Goal: Task Accomplishment & Management: Use online tool/utility

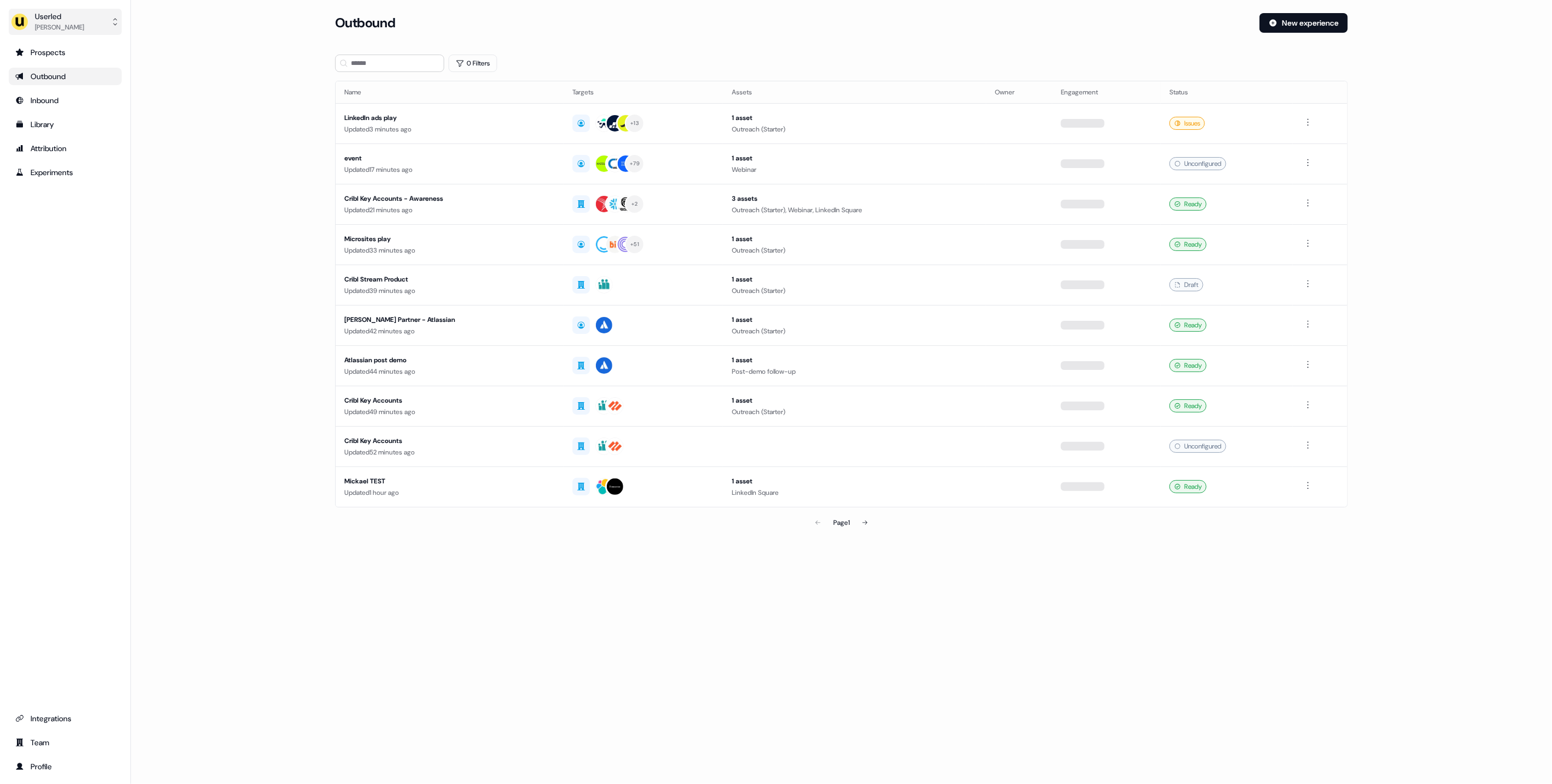
click at [72, 22] on div "[PERSON_NAME]" at bounding box center [60, 27] width 49 height 11
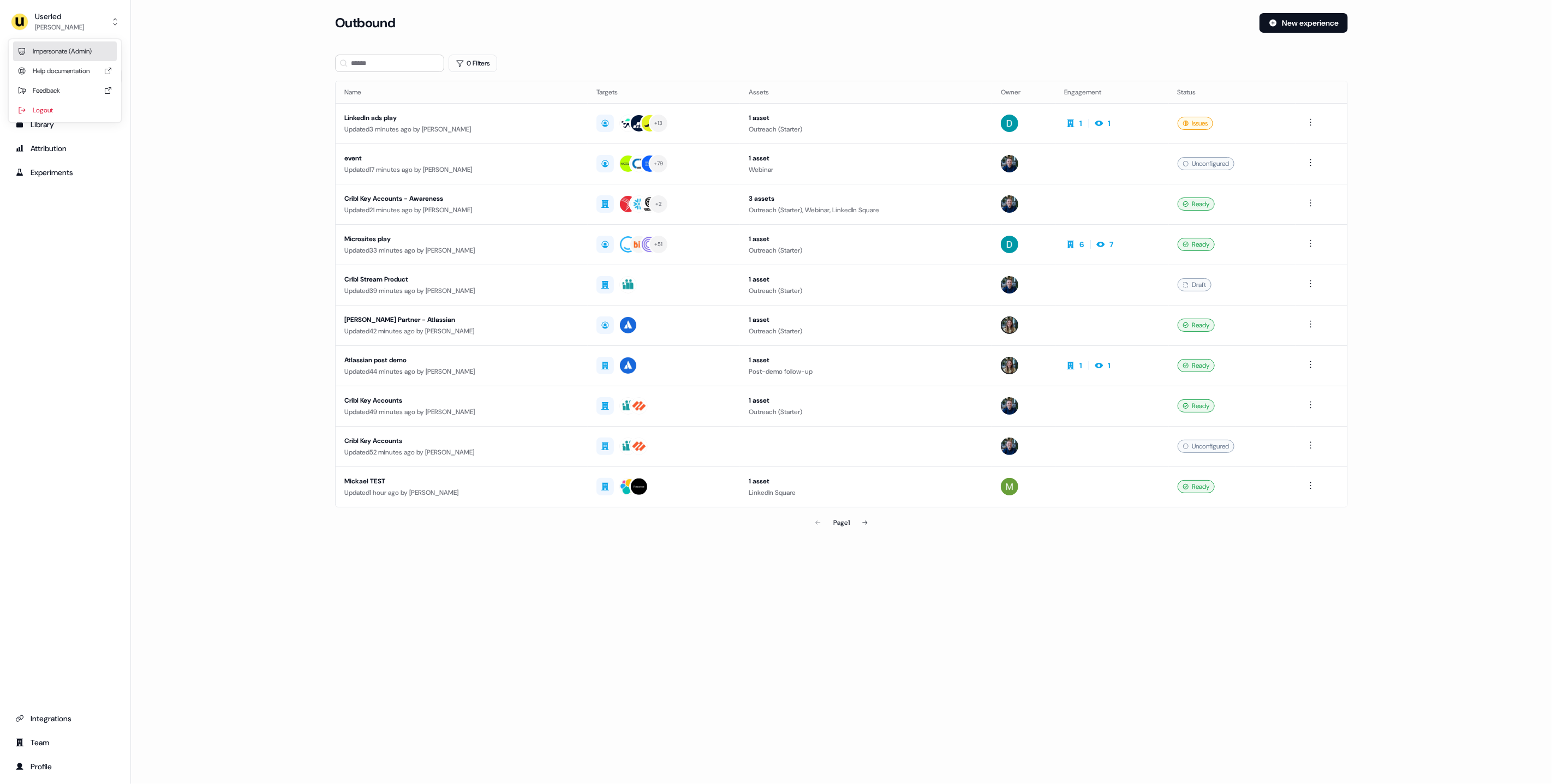
click at [65, 43] on div "Impersonate (Admin)" at bounding box center [65, 51] width 104 height 19
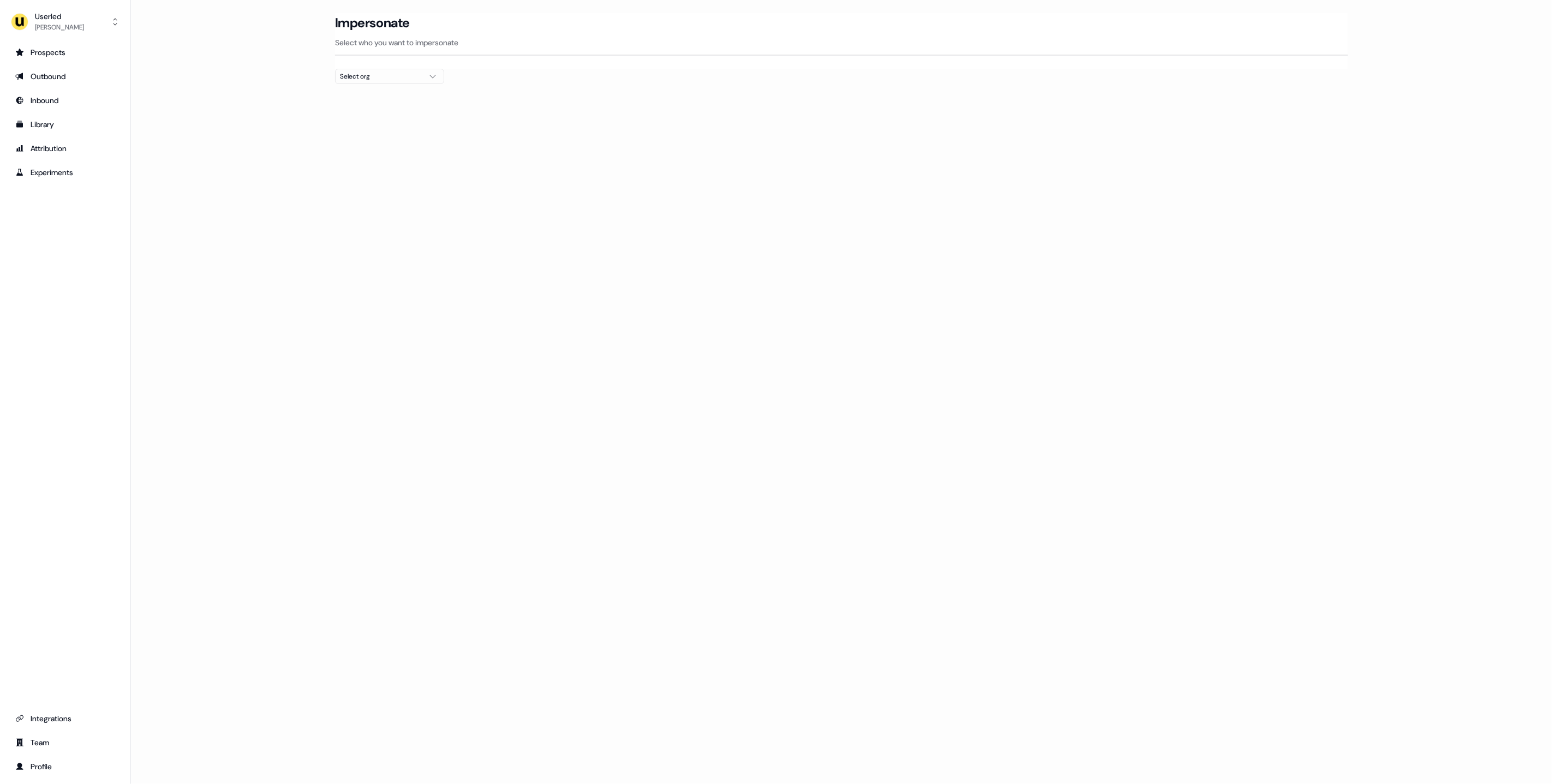
drag, startPoint x: 334, startPoint y: 72, endPoint x: 341, endPoint y: 73, distance: 7.1
click at [334, 72] on section "Loading... Impersonate Select who you want to impersonate Select org" at bounding box center [841, 68] width 1048 height 110
click at [359, 74] on div "Select org" at bounding box center [381, 76] width 82 height 11
type input "*****"
click at [371, 118] on div "Elastic" at bounding box center [389, 115] width 108 height 17
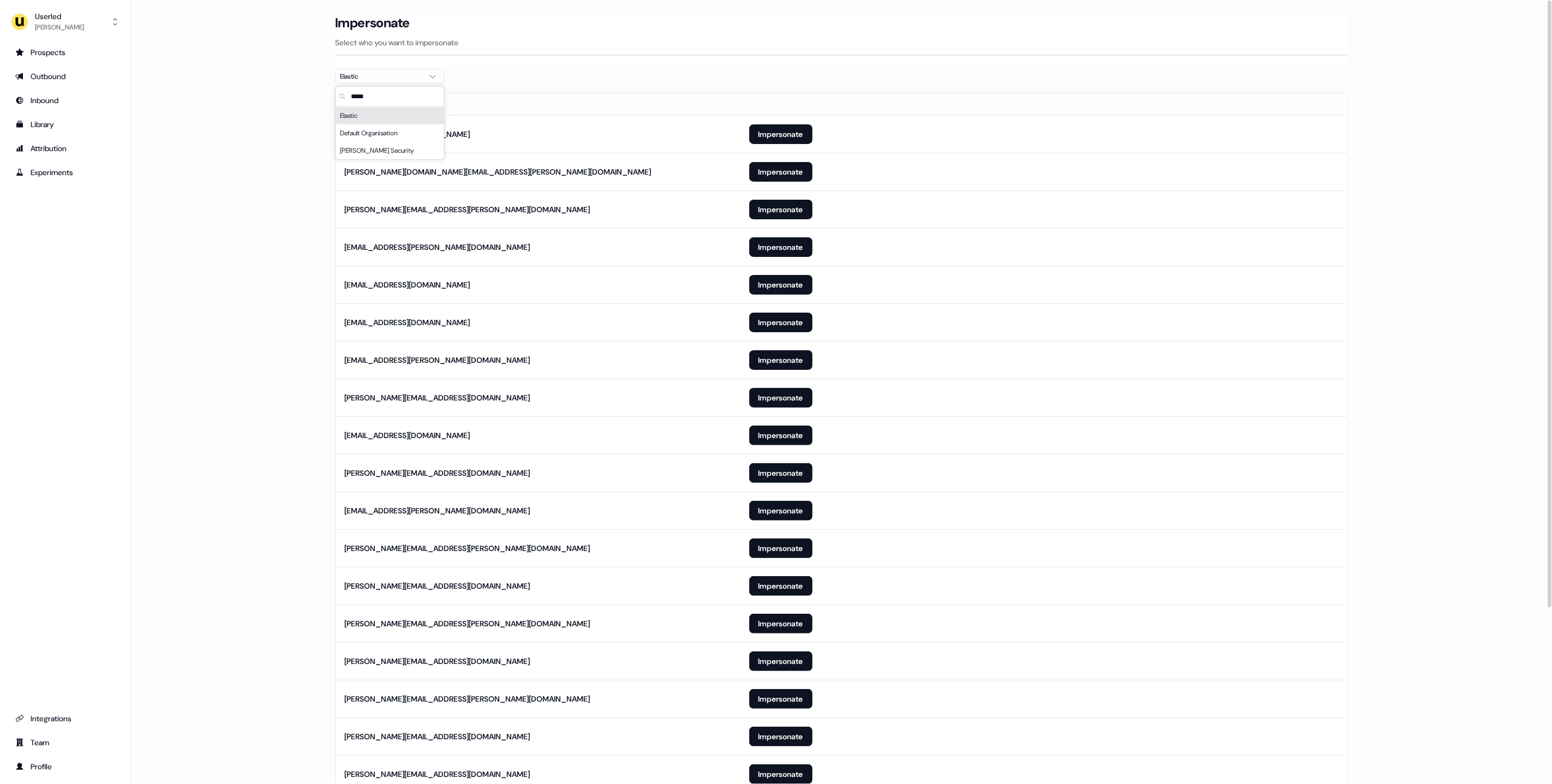
click at [249, 173] on main "Loading... Impersonate Select who you want to impersonate Elastic Email [EMAIL_…" at bounding box center [841, 512] width 1421 height 999
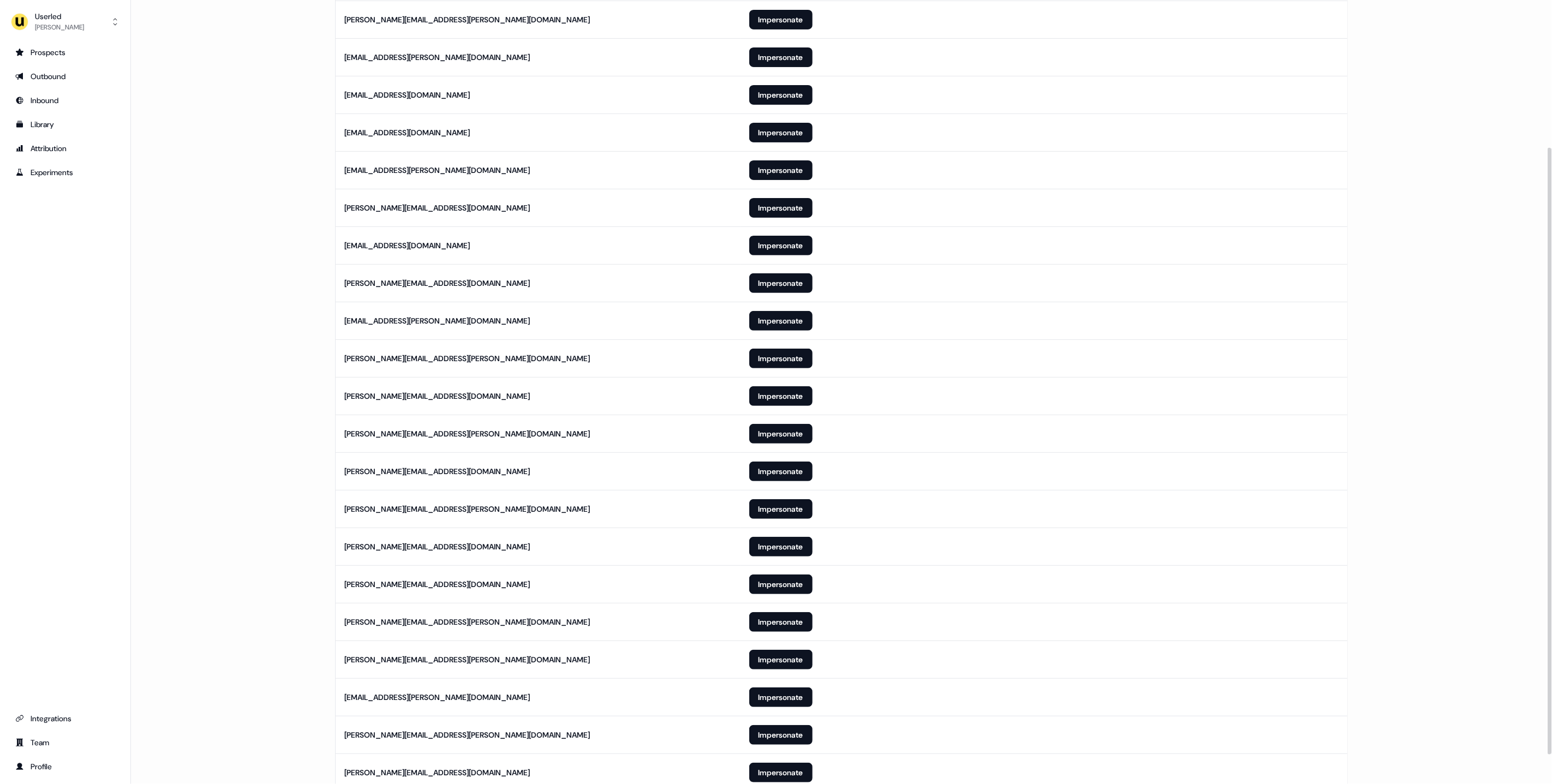
scroll to position [228, 0]
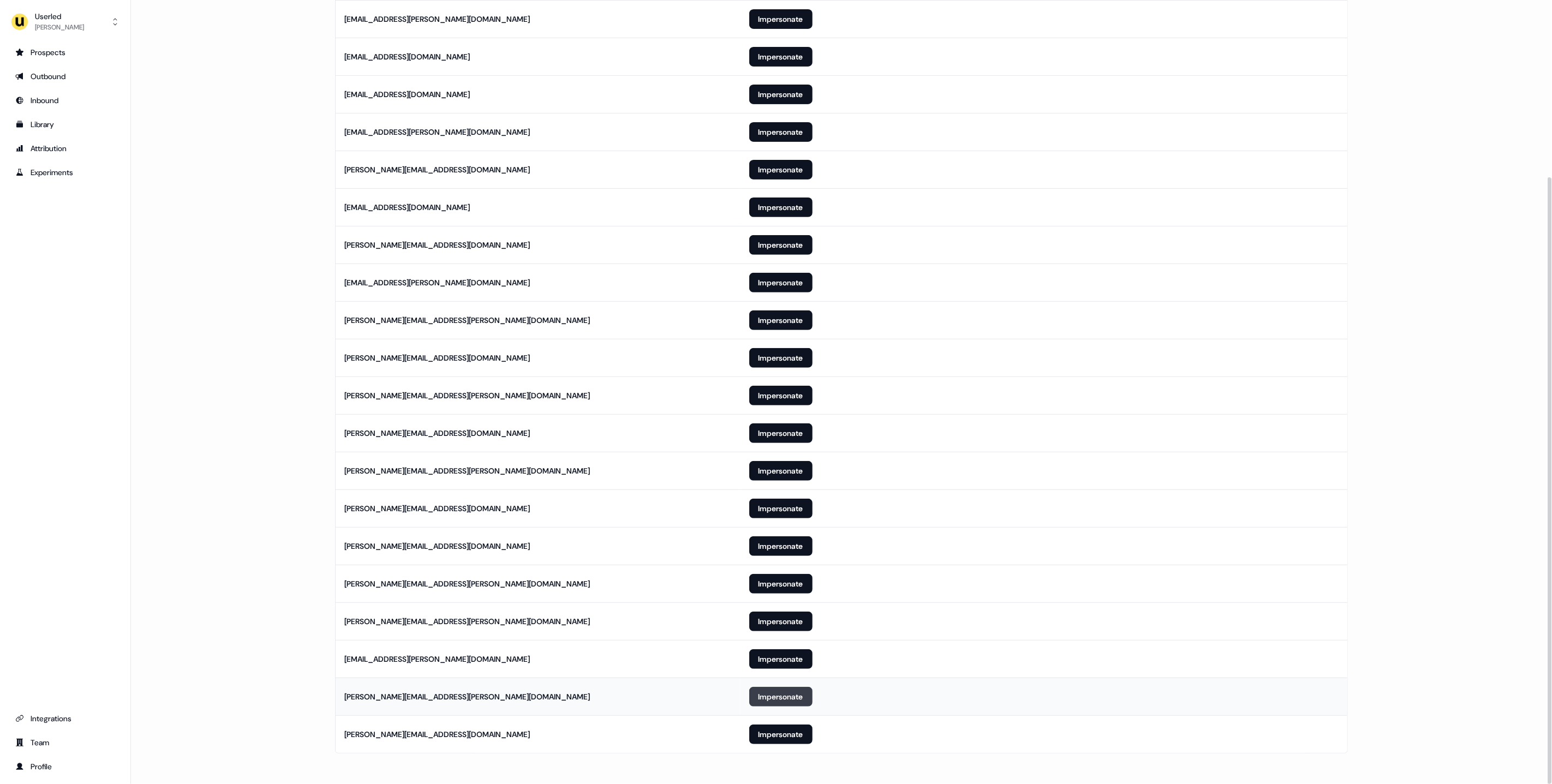
click at [755, 697] on button "Impersonate" at bounding box center [781, 697] width 63 height 19
